Goal: Task Accomplishment & Management: Manage account settings

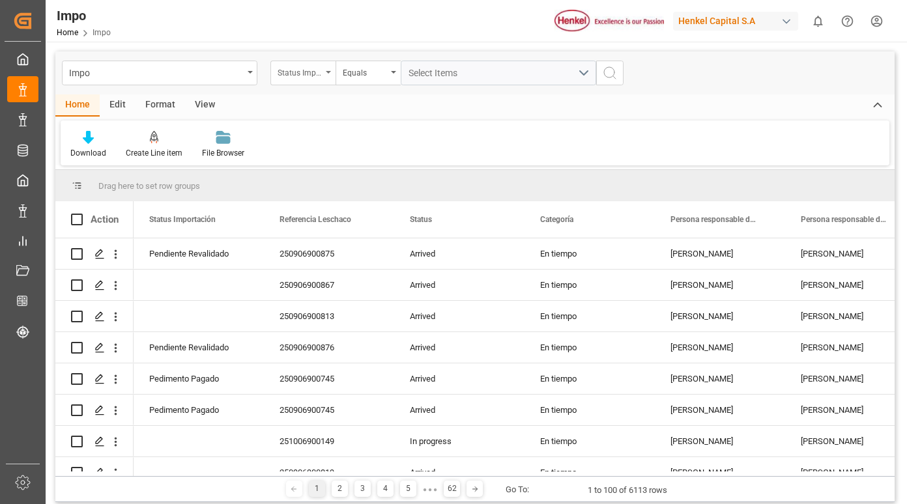
click at [332, 73] on div "Status Importación" at bounding box center [302, 73] width 65 height 25
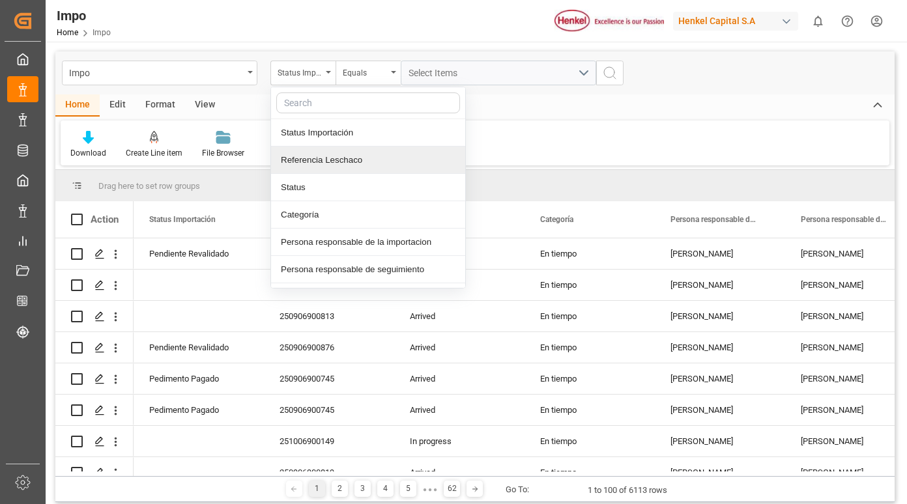
click at [322, 166] on div "Referencia Leschaco" at bounding box center [368, 160] width 194 height 27
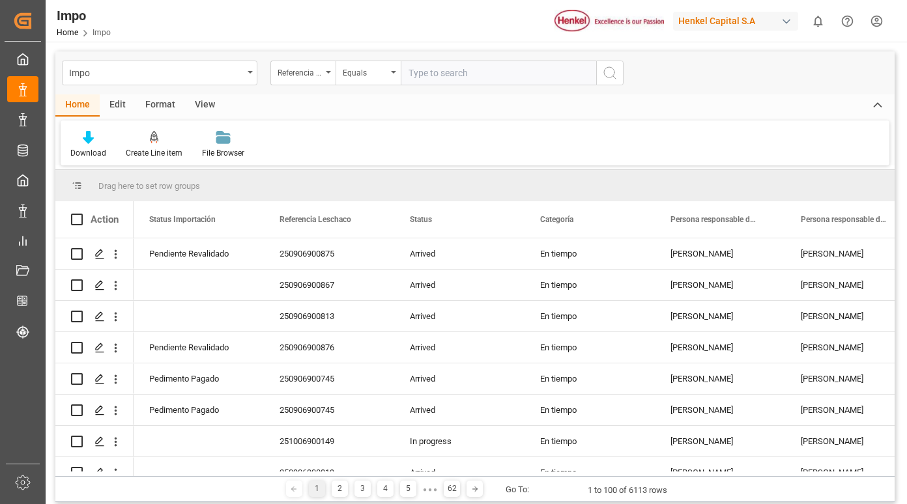
click at [446, 73] on input "text" at bounding box center [498, 73] width 195 height 25
type input "250915080026"
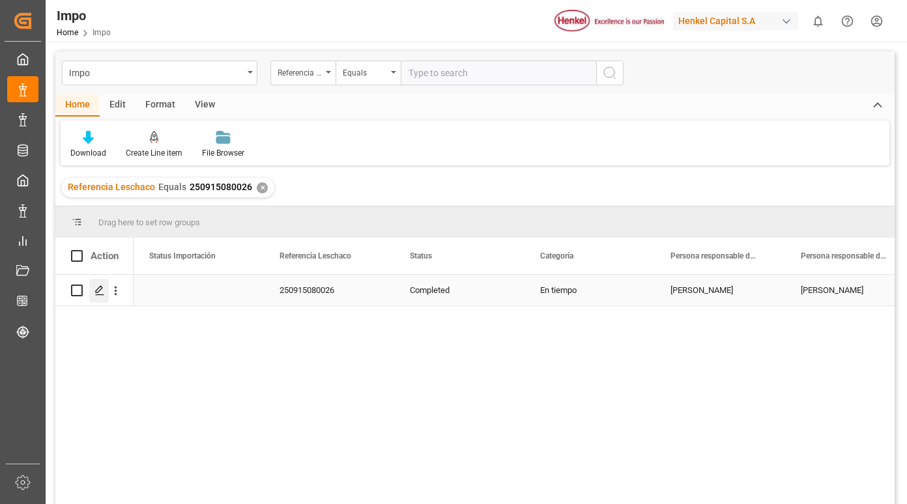
click at [93, 290] on div "Press SPACE to select this row." at bounding box center [99, 291] width 20 height 24
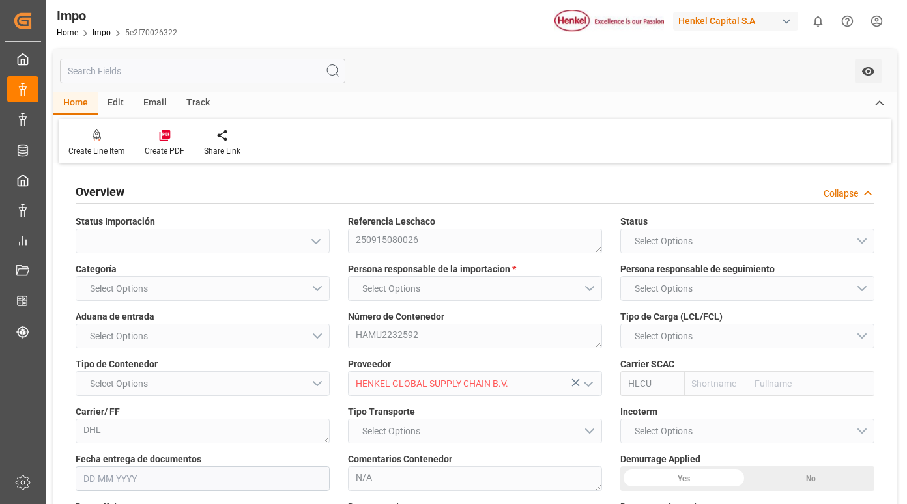
type input "Hapag [PERSON_NAME]"
type input "Hapag Lloyd Aktiengesellschaft"
type input "5"
type input "4.874"
type input "5"
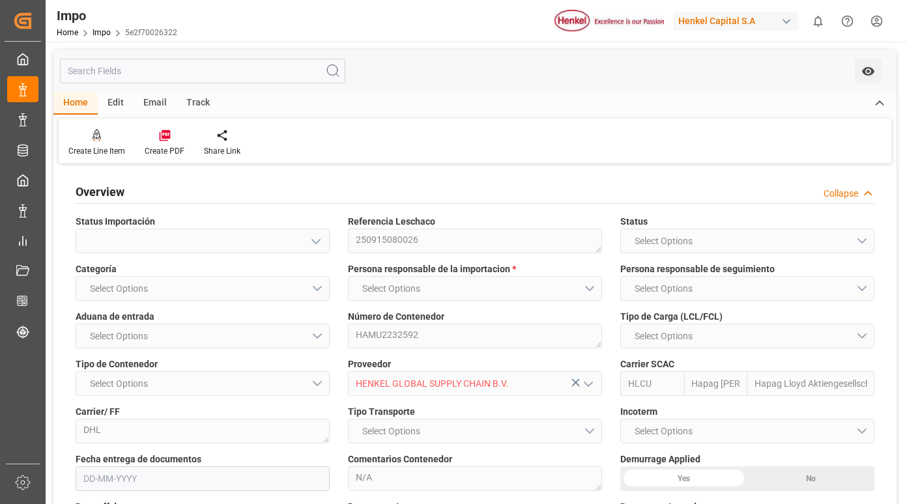
type input "[DATE]"
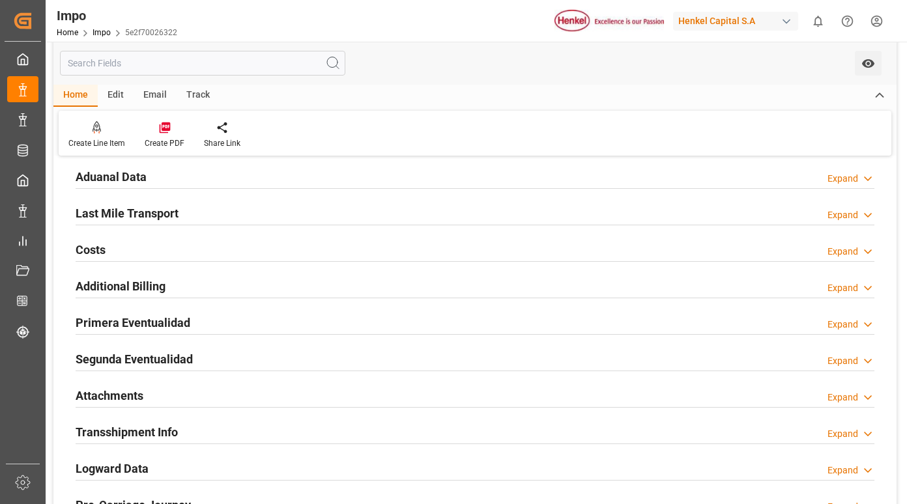
scroll to position [1108, 0]
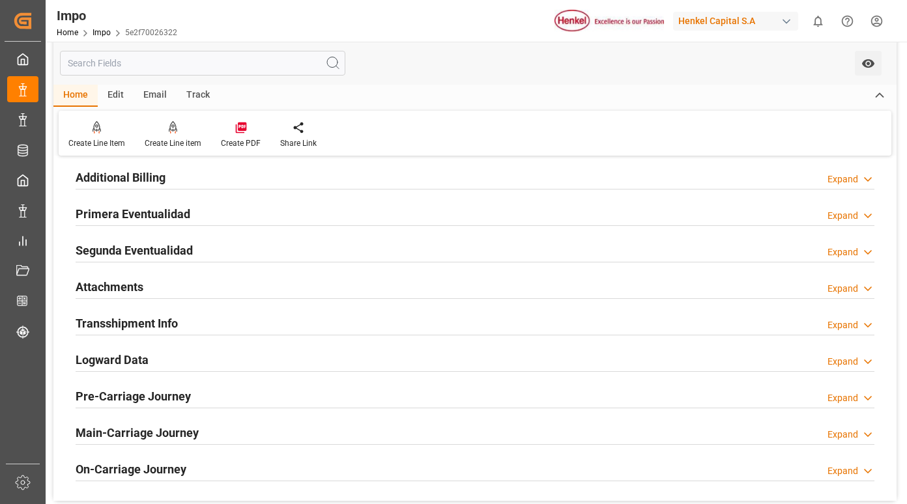
click at [179, 214] on h2 "Primera Eventualidad" at bounding box center [133, 214] width 115 height 18
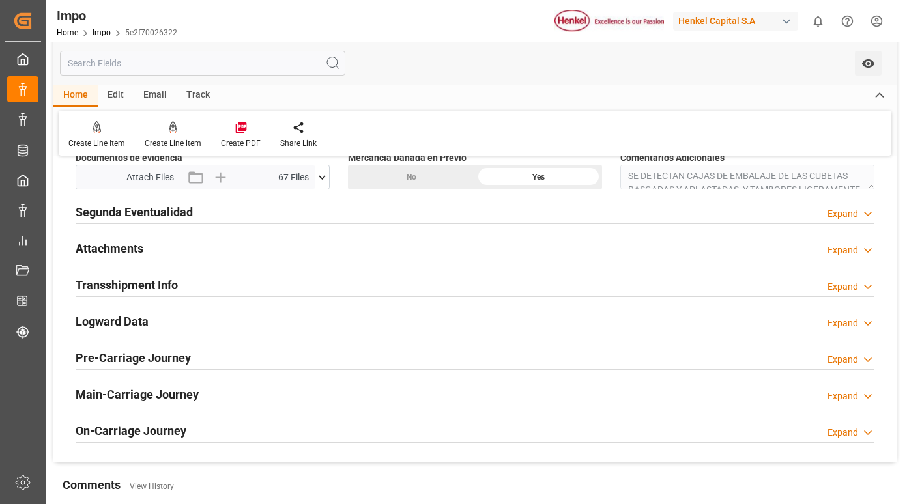
scroll to position [1173, 0]
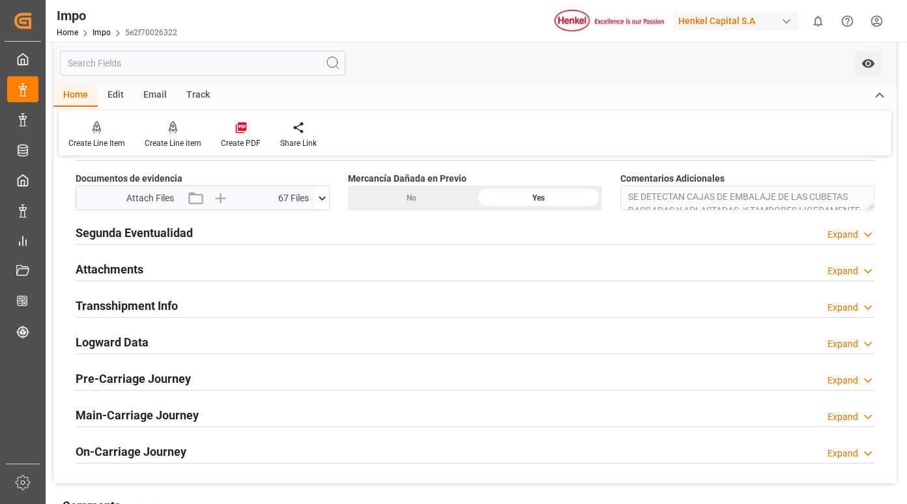
click at [323, 195] on icon at bounding box center [322, 199] width 14 height 14
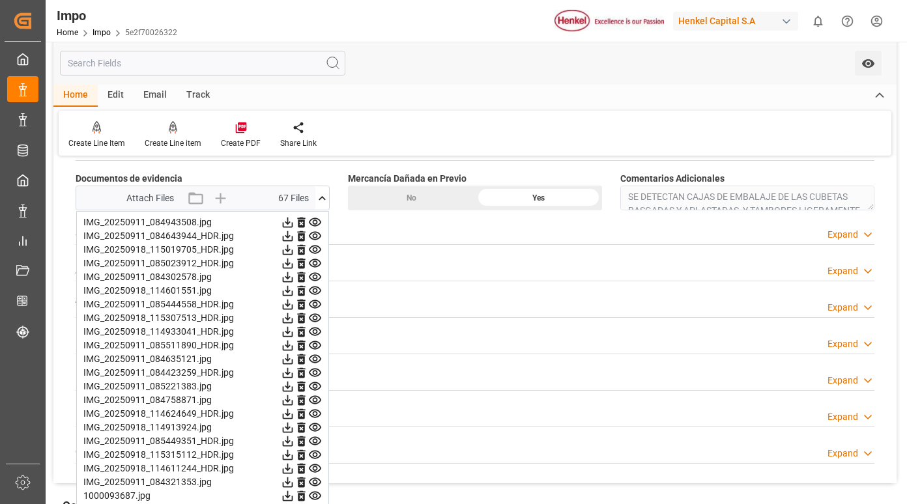
click at [319, 220] on icon at bounding box center [315, 222] width 12 height 8
click at [315, 233] on icon at bounding box center [315, 236] width 12 height 8
click at [313, 251] on icon at bounding box center [315, 250] width 12 height 8
click at [320, 263] on icon at bounding box center [315, 264] width 14 height 14
click at [317, 280] on icon at bounding box center [315, 277] width 14 height 14
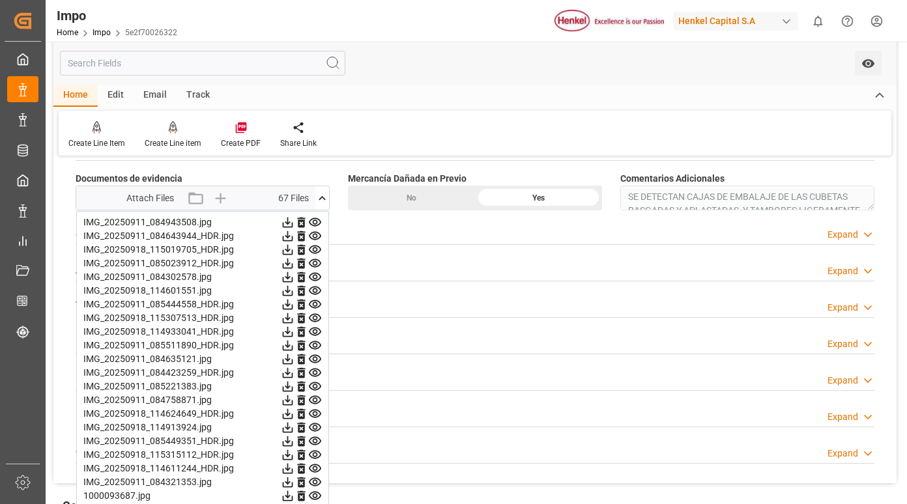
click at [316, 290] on icon at bounding box center [315, 291] width 14 height 14
click at [316, 302] on icon at bounding box center [315, 304] width 12 height 8
click at [314, 317] on icon at bounding box center [315, 318] width 14 height 14
click at [313, 334] on icon at bounding box center [315, 332] width 14 height 14
click at [312, 345] on icon at bounding box center [315, 346] width 14 height 14
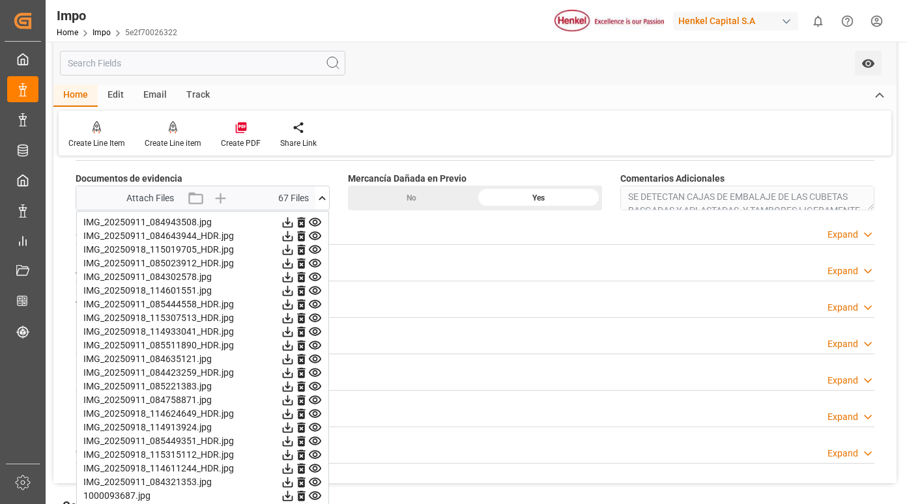
click at [316, 358] on icon at bounding box center [315, 359] width 12 height 8
click at [317, 377] on icon at bounding box center [315, 373] width 14 height 14
click at [312, 393] on icon at bounding box center [315, 387] width 14 height 14
click at [317, 395] on icon at bounding box center [315, 401] width 14 height 14
click at [316, 405] on icon at bounding box center [315, 401] width 14 height 14
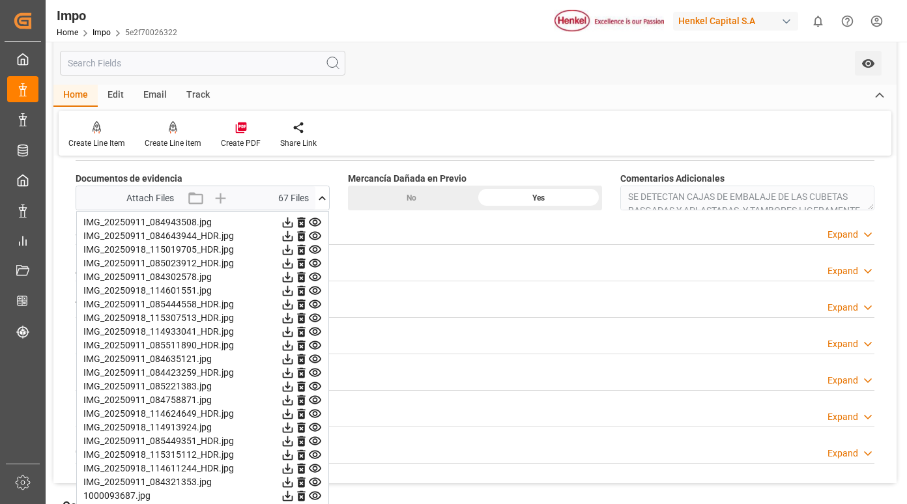
click at [316, 416] on icon at bounding box center [315, 414] width 14 height 14
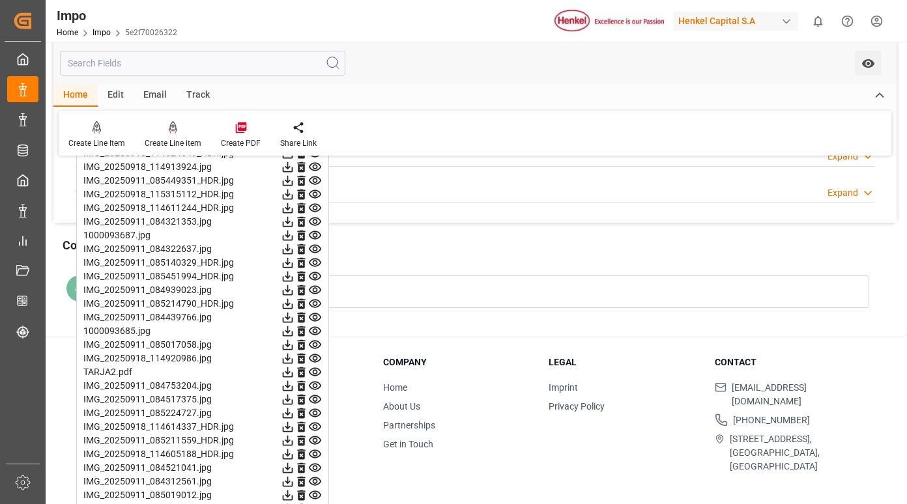
scroll to position [1368, 0]
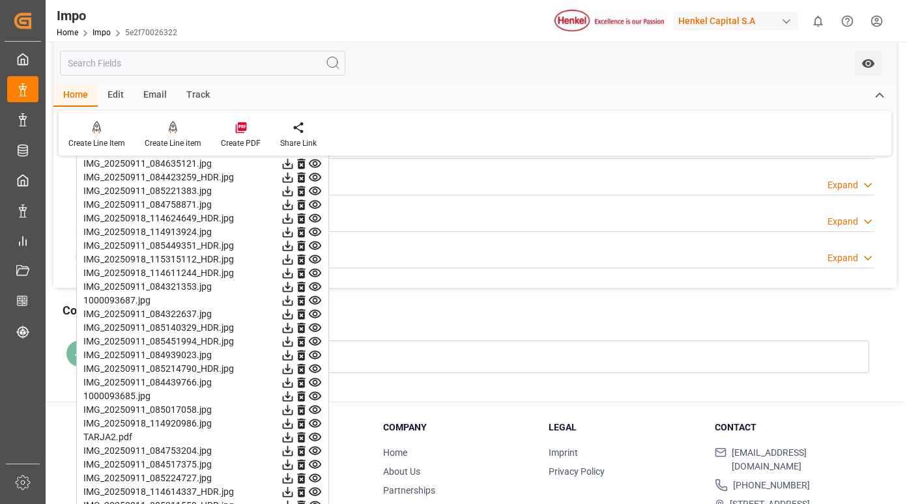
click at [318, 202] on icon at bounding box center [315, 205] width 12 height 8
click at [314, 218] on icon at bounding box center [315, 219] width 14 height 14
click at [313, 231] on icon at bounding box center [315, 232] width 12 height 8
click at [313, 245] on icon at bounding box center [315, 246] width 12 height 8
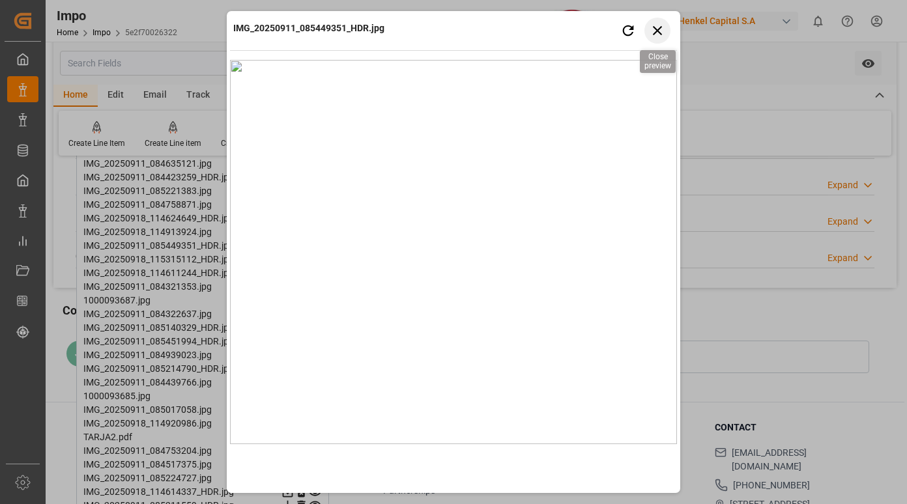
click at [658, 33] on icon "button" at bounding box center [658, 30] width 16 height 16
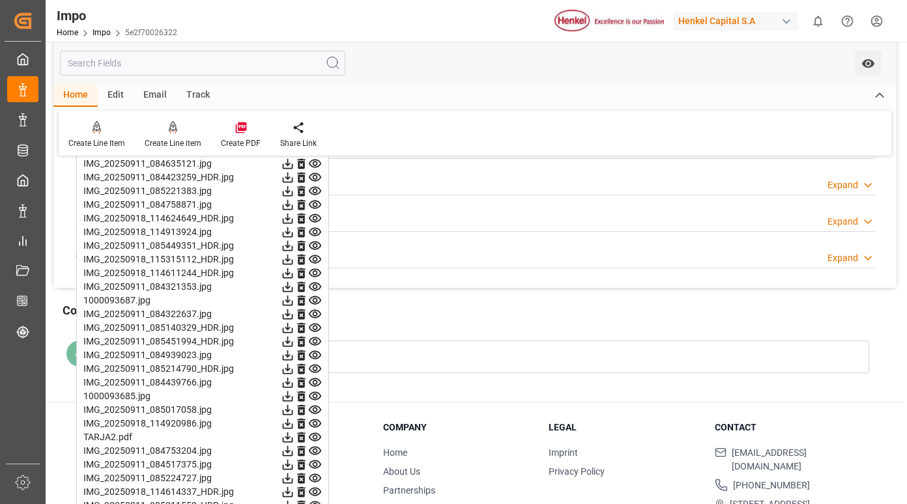
click at [314, 220] on icon at bounding box center [315, 218] width 12 height 8
click at [315, 227] on icon at bounding box center [315, 232] width 14 height 14
click at [317, 244] on icon at bounding box center [315, 246] width 14 height 14
click at [316, 256] on icon at bounding box center [315, 259] width 12 height 8
click at [316, 272] on icon at bounding box center [315, 273] width 12 height 8
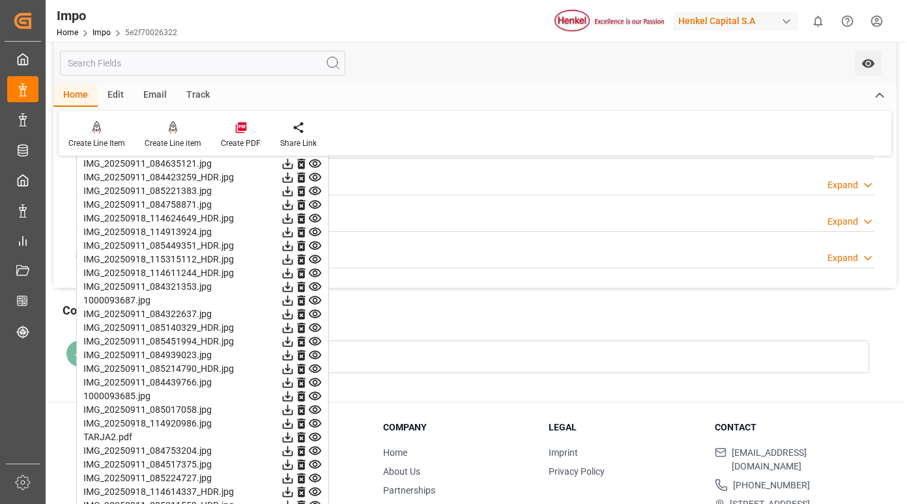
click at [316, 287] on icon at bounding box center [315, 287] width 14 height 14
click at [315, 306] on icon at bounding box center [315, 301] width 14 height 14
click at [317, 313] on icon at bounding box center [315, 315] width 14 height 14
click at [317, 328] on icon at bounding box center [315, 328] width 12 height 8
click at [313, 343] on icon at bounding box center [315, 342] width 12 height 8
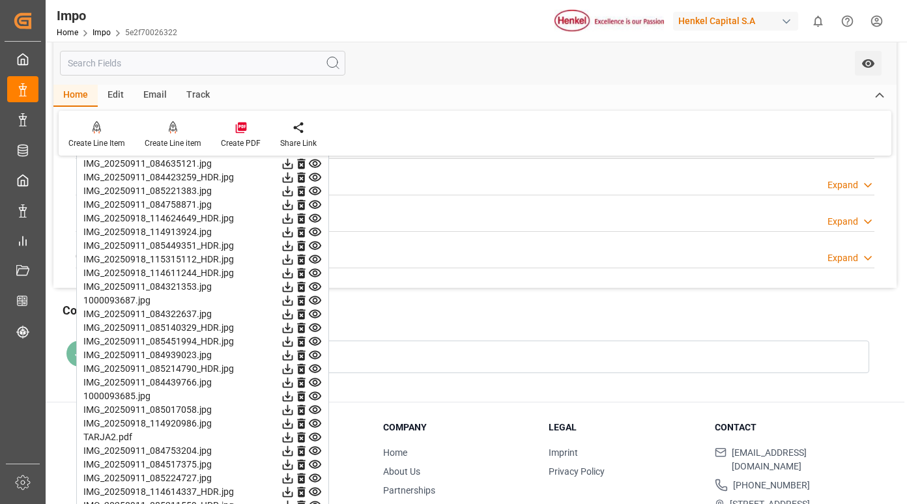
click at [315, 354] on icon at bounding box center [315, 355] width 12 height 8
click at [315, 370] on icon at bounding box center [315, 369] width 14 height 14
